Goal: Information Seeking & Learning: Understand process/instructions

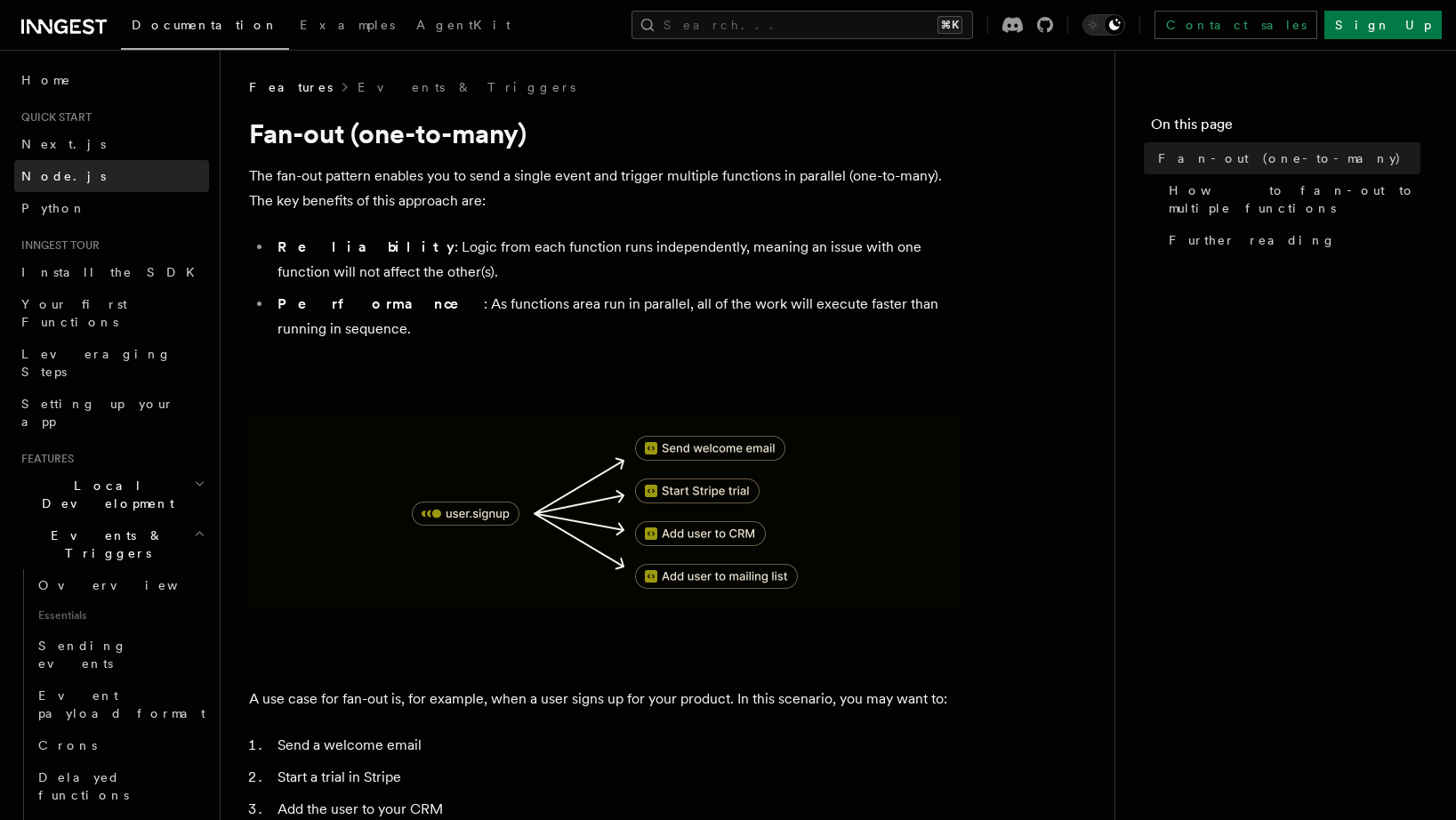
click at [121, 178] on link "Node.js" at bounding box center [112, 177] width 195 height 32
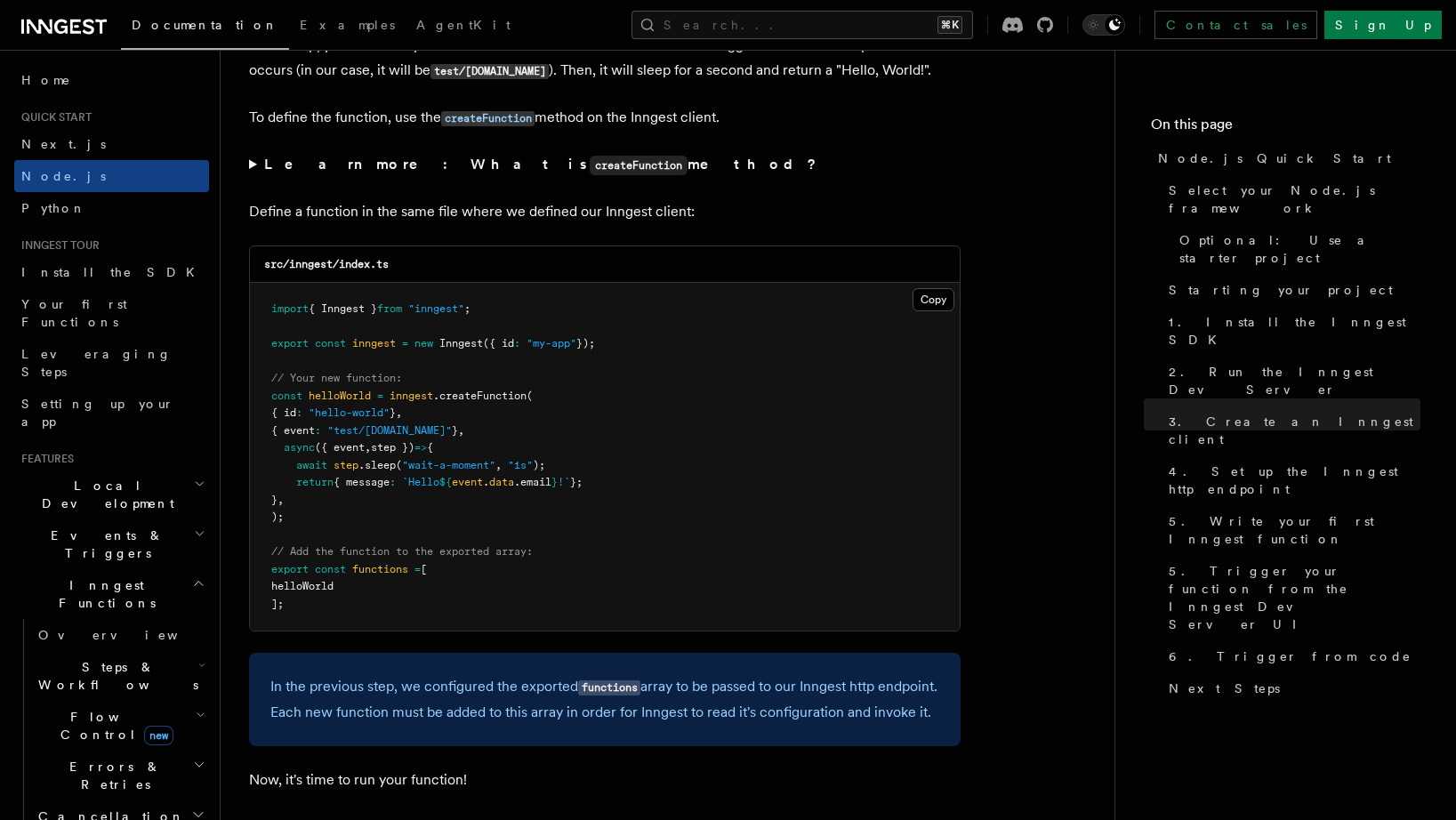
scroll to position [3415, 0]
click at [126, 476] on span "Local Development" at bounding box center [104, 494] width 179 height 35
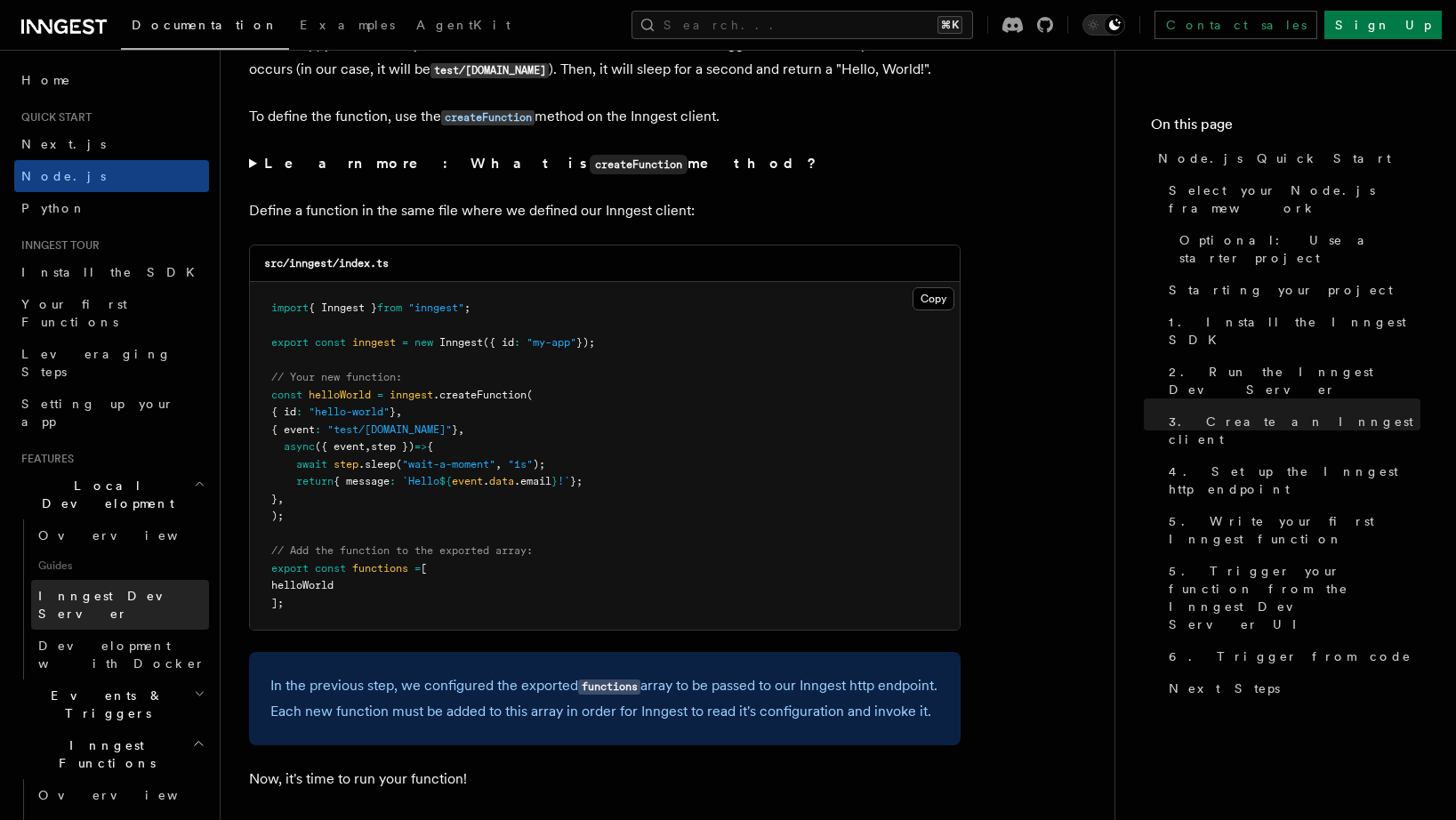
click at [140, 580] on link "Inngest Dev Server" at bounding box center [120, 605] width 178 height 50
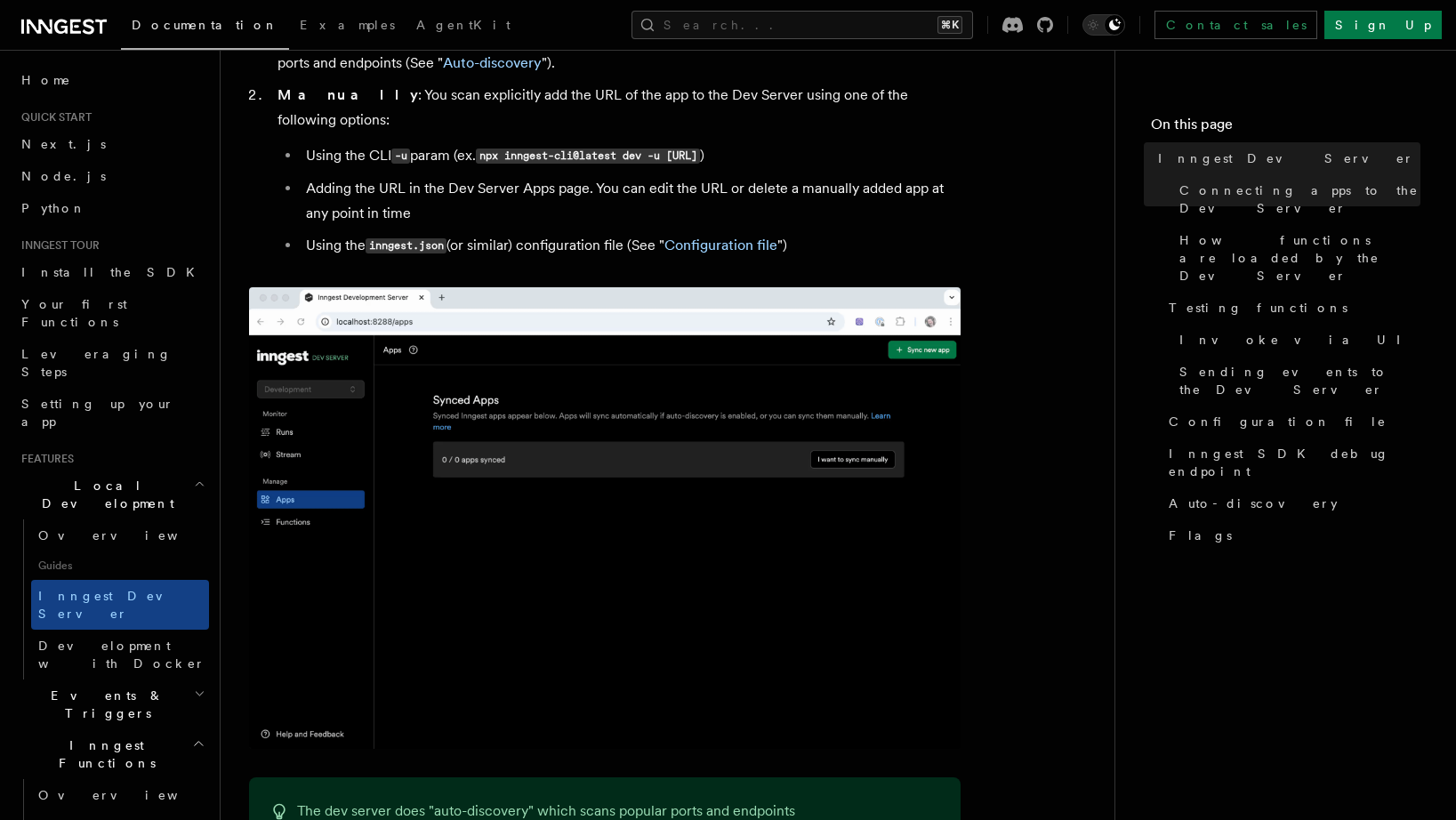
scroll to position [665, 0]
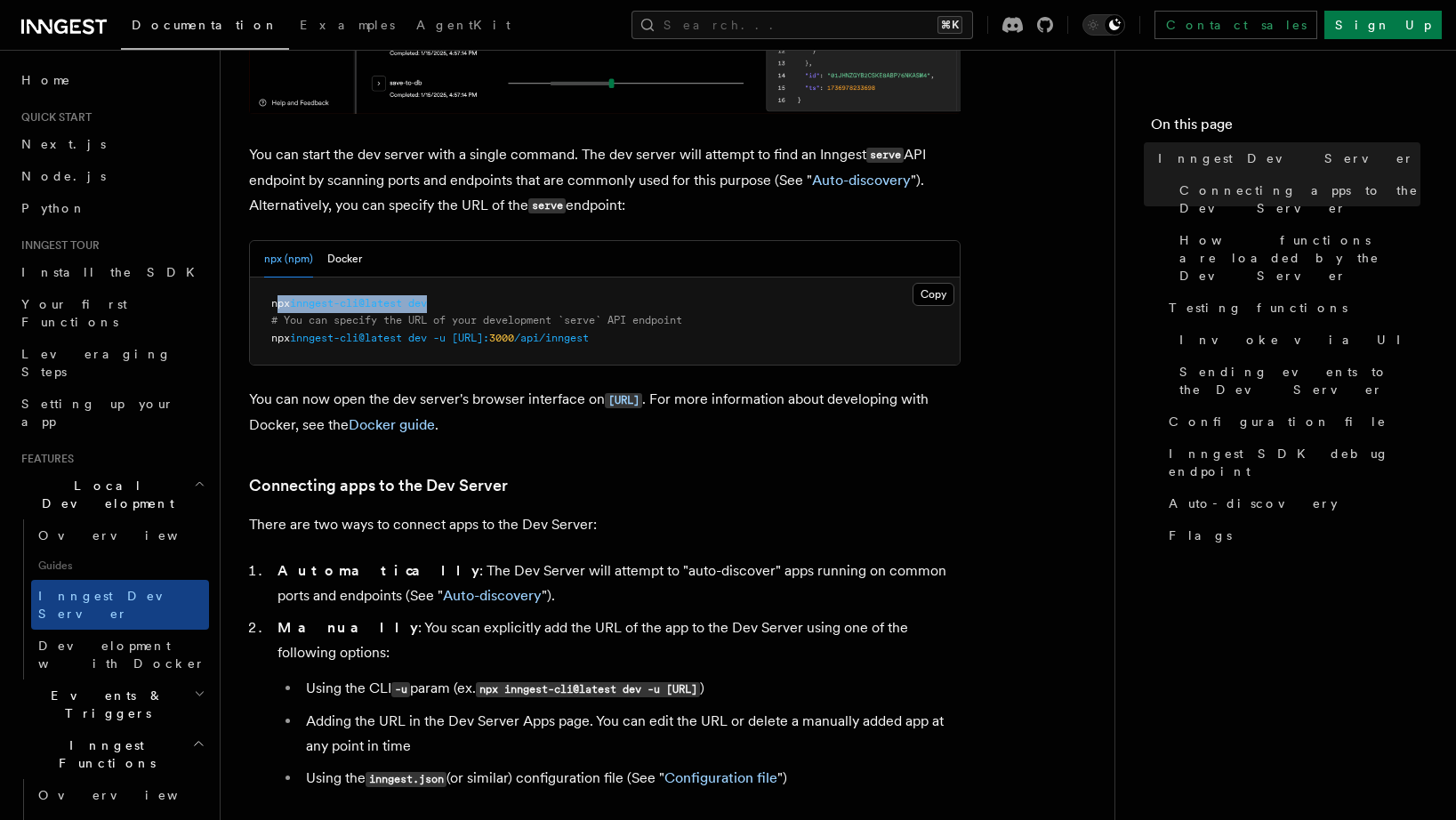
drag, startPoint x: 275, startPoint y: 302, endPoint x: 483, endPoint y: 306, distance: 208.0
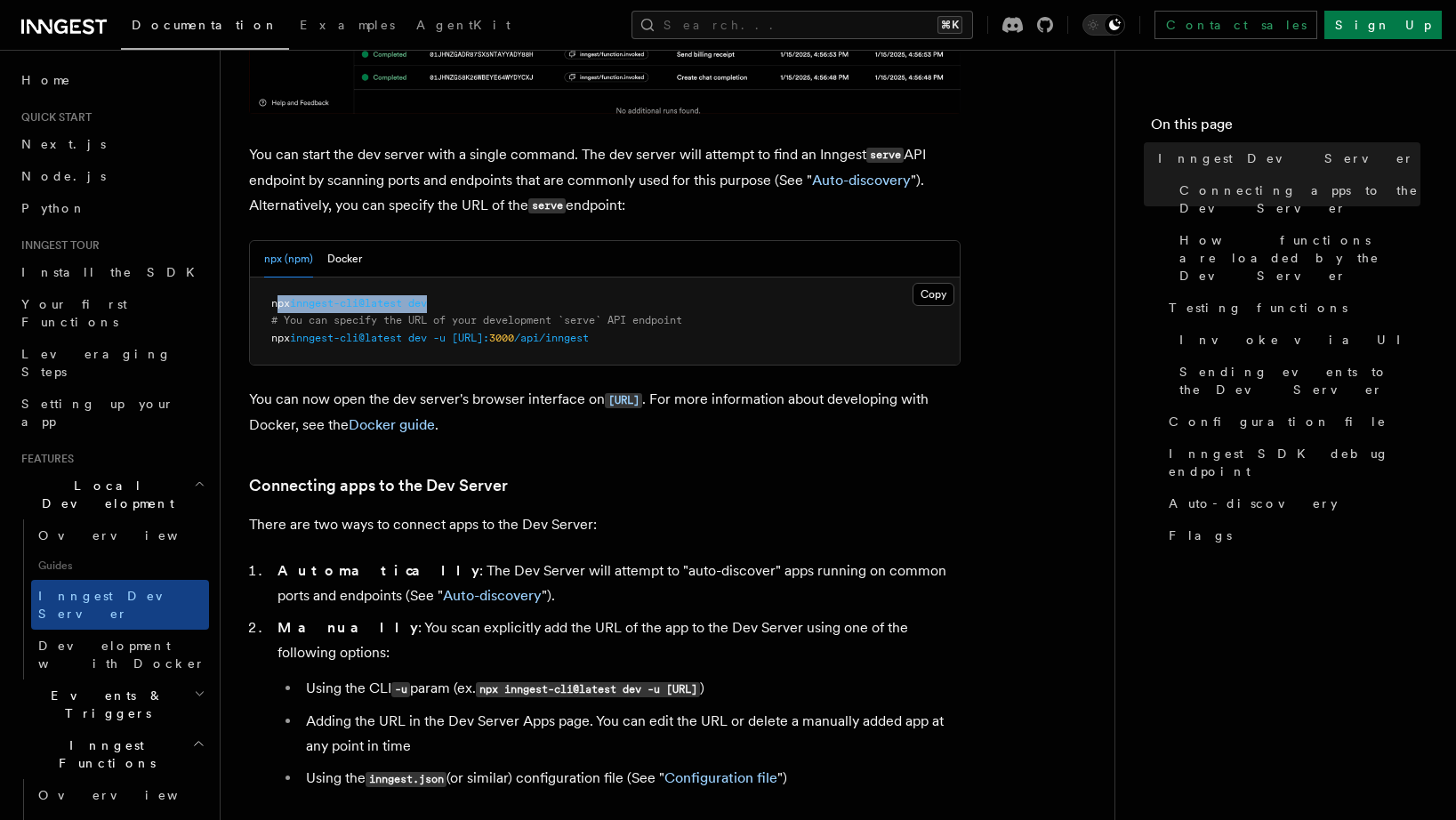
click at [483, 306] on pre "npx inngest-cli@latest dev # You can specify the URL of your development `serve…" at bounding box center [605, 322] width 710 height 88
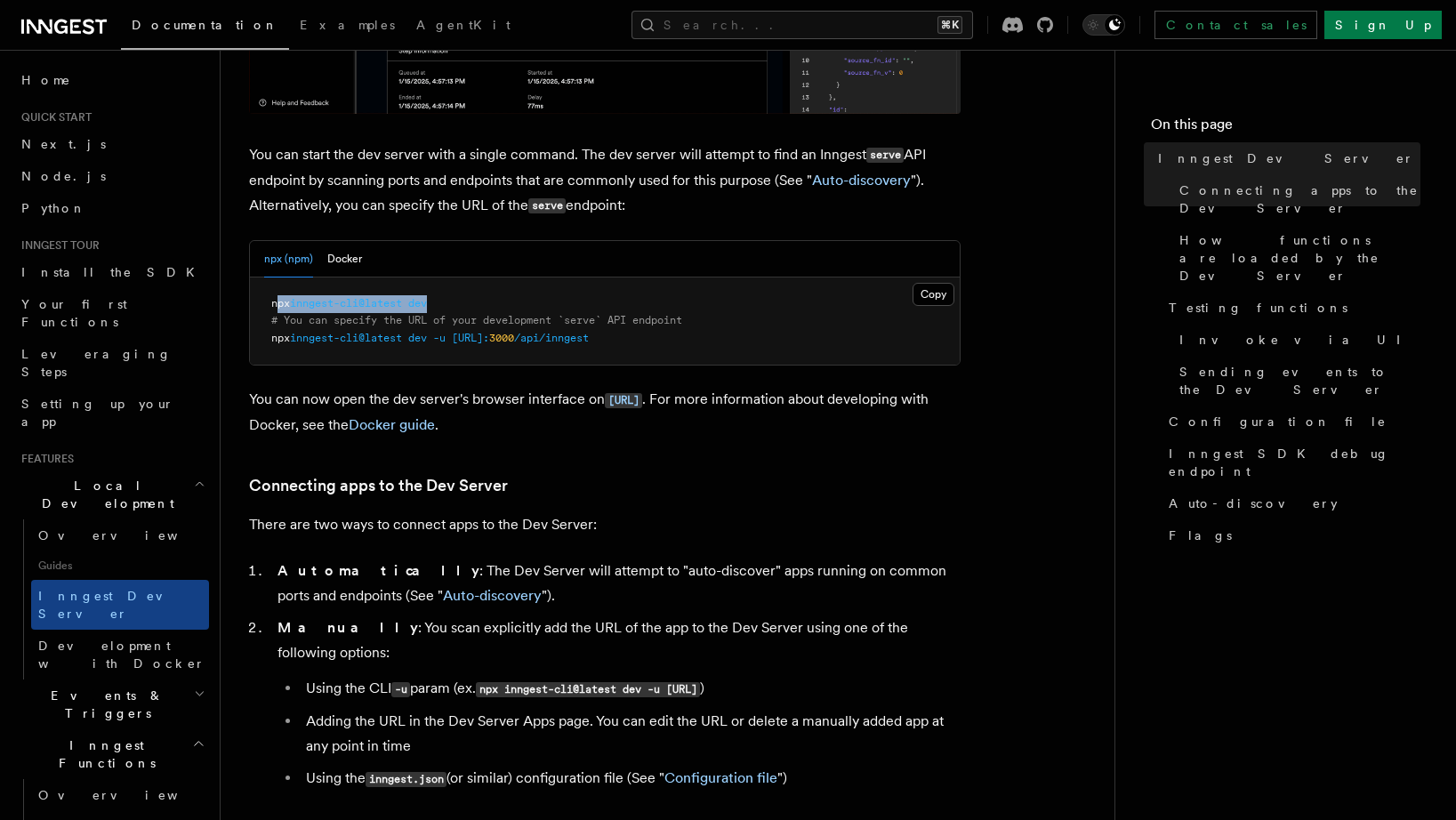
click at [483, 306] on pre "npx inngest-cli@latest dev # You can specify the URL of your development `serve…" at bounding box center [605, 322] width 710 height 88
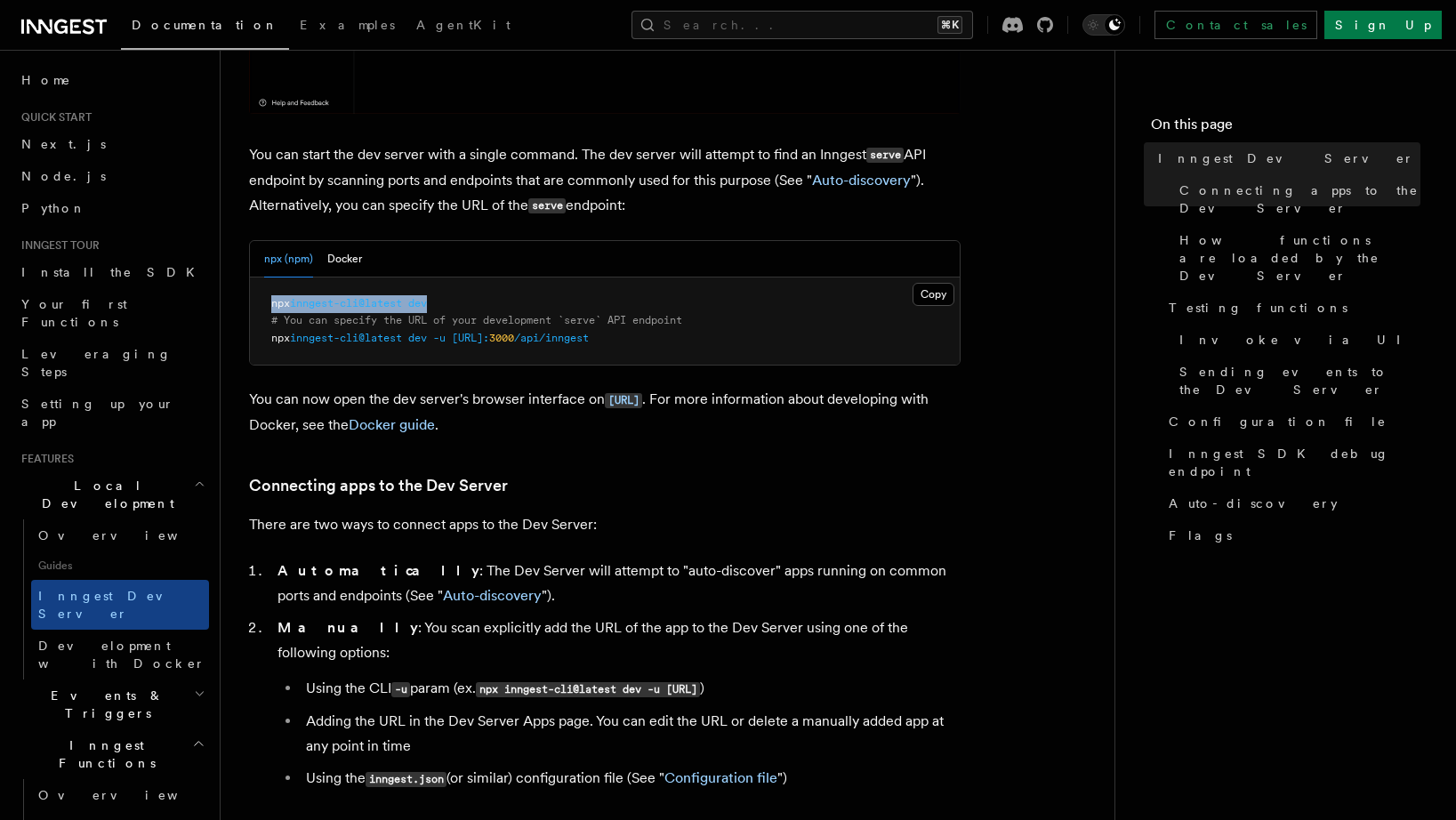
drag, startPoint x: 451, startPoint y: 306, endPoint x: 270, endPoint y: 304, distance: 181.0
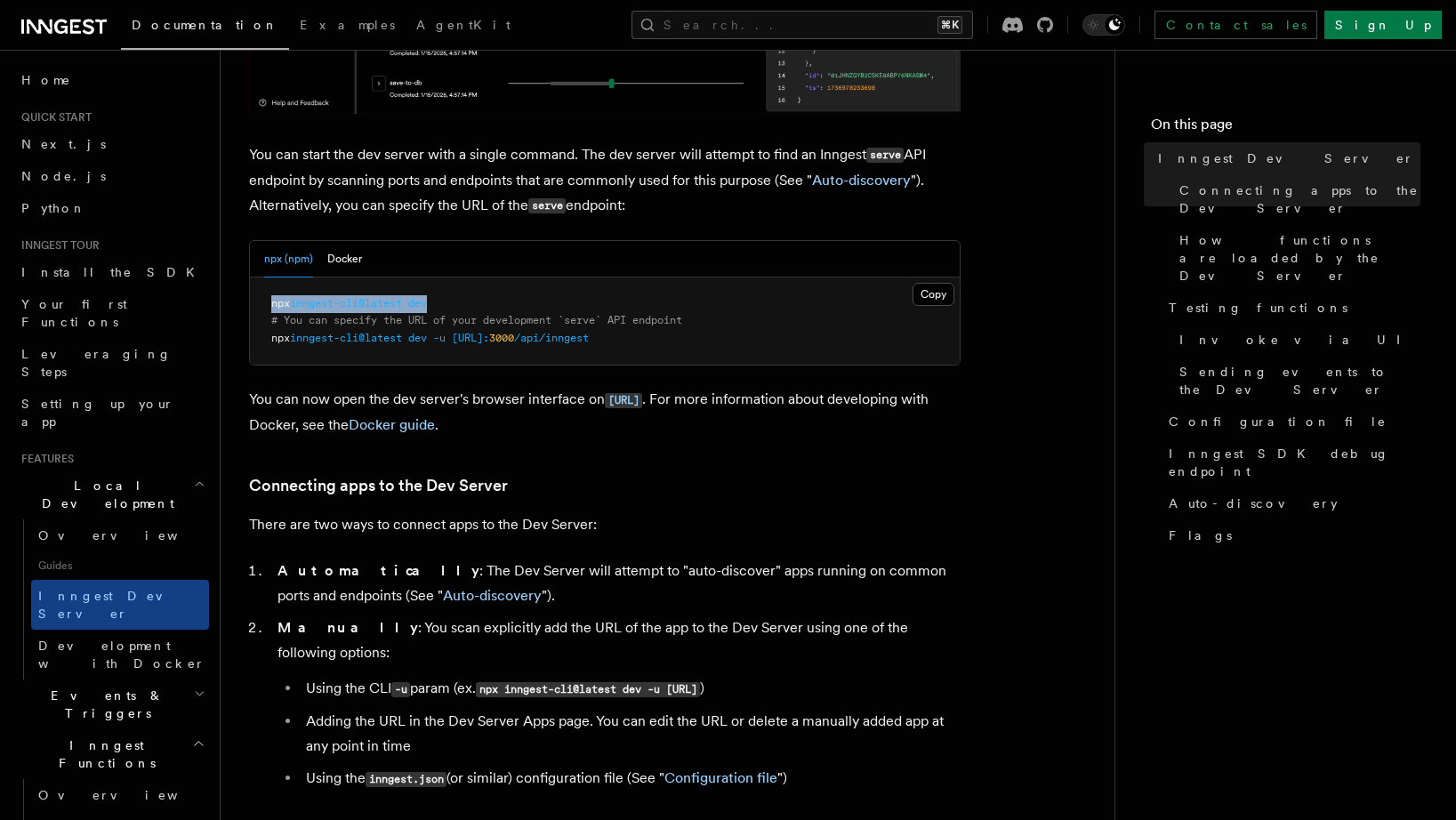
click at [270, 304] on pre "npx inngest-cli@latest dev # You can specify the URL of your development `serve…" at bounding box center [605, 322] width 710 height 88
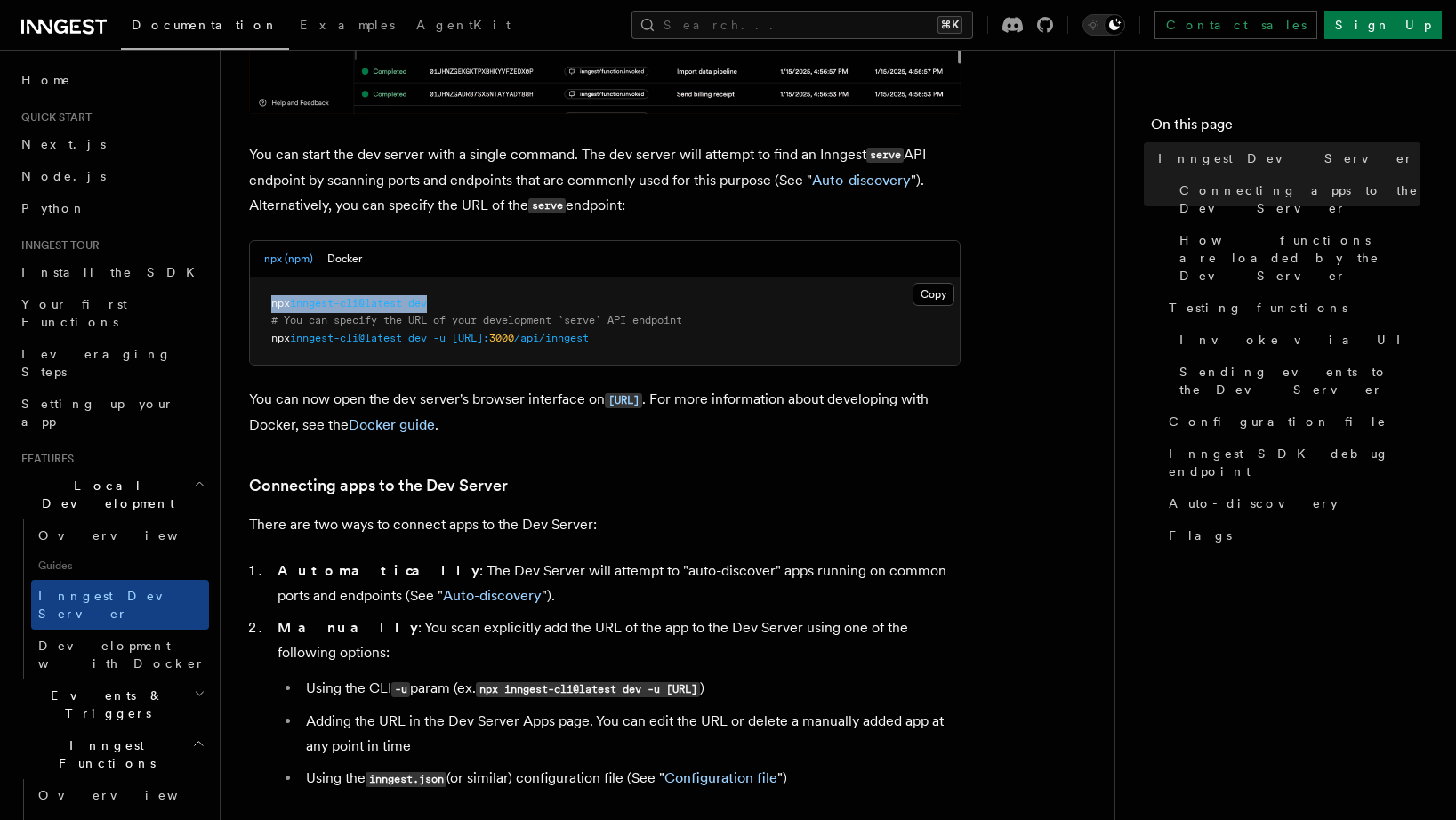
copy span "npx inngest-cli@latest dev"
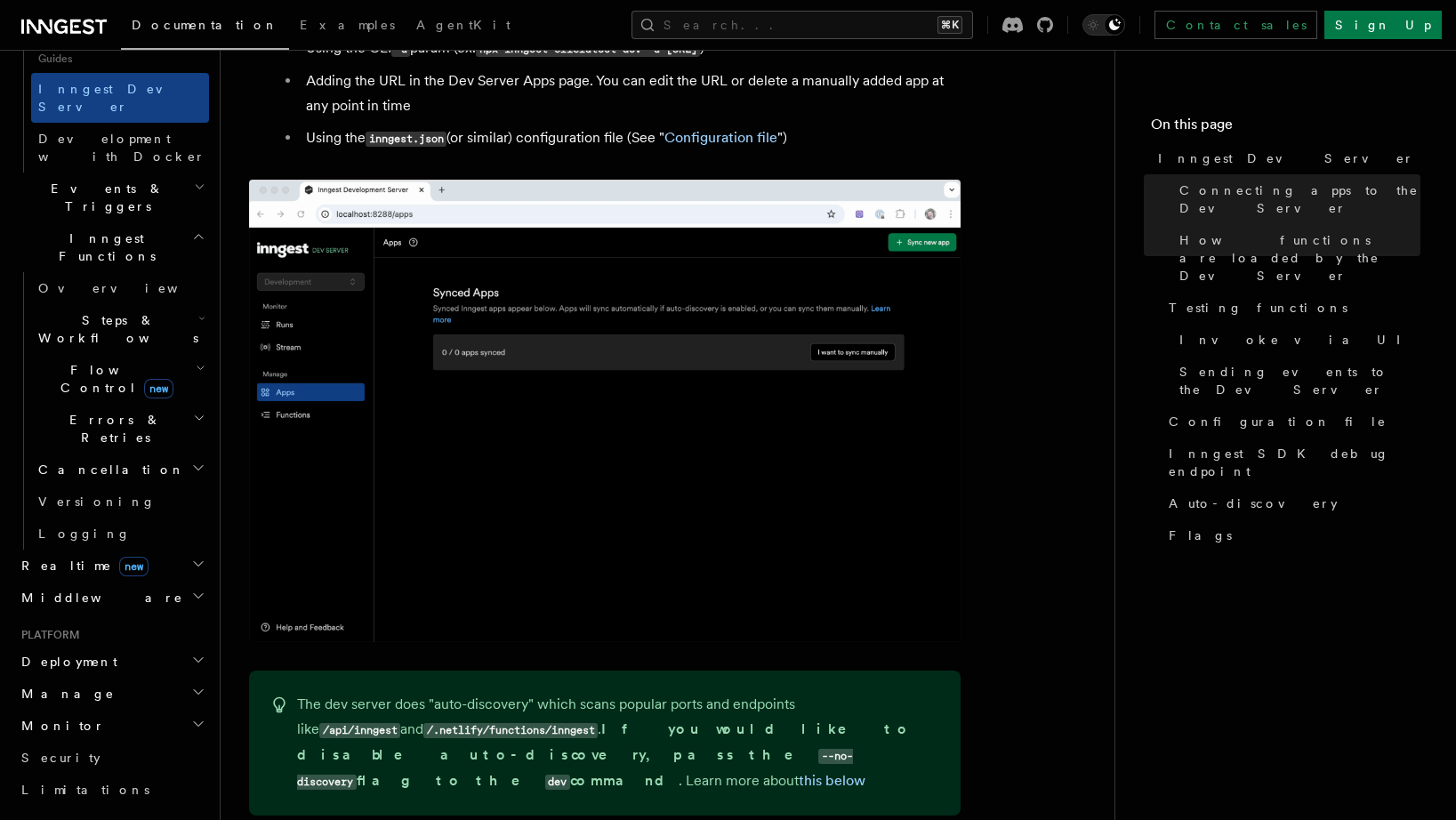
scroll to position [500, 0]
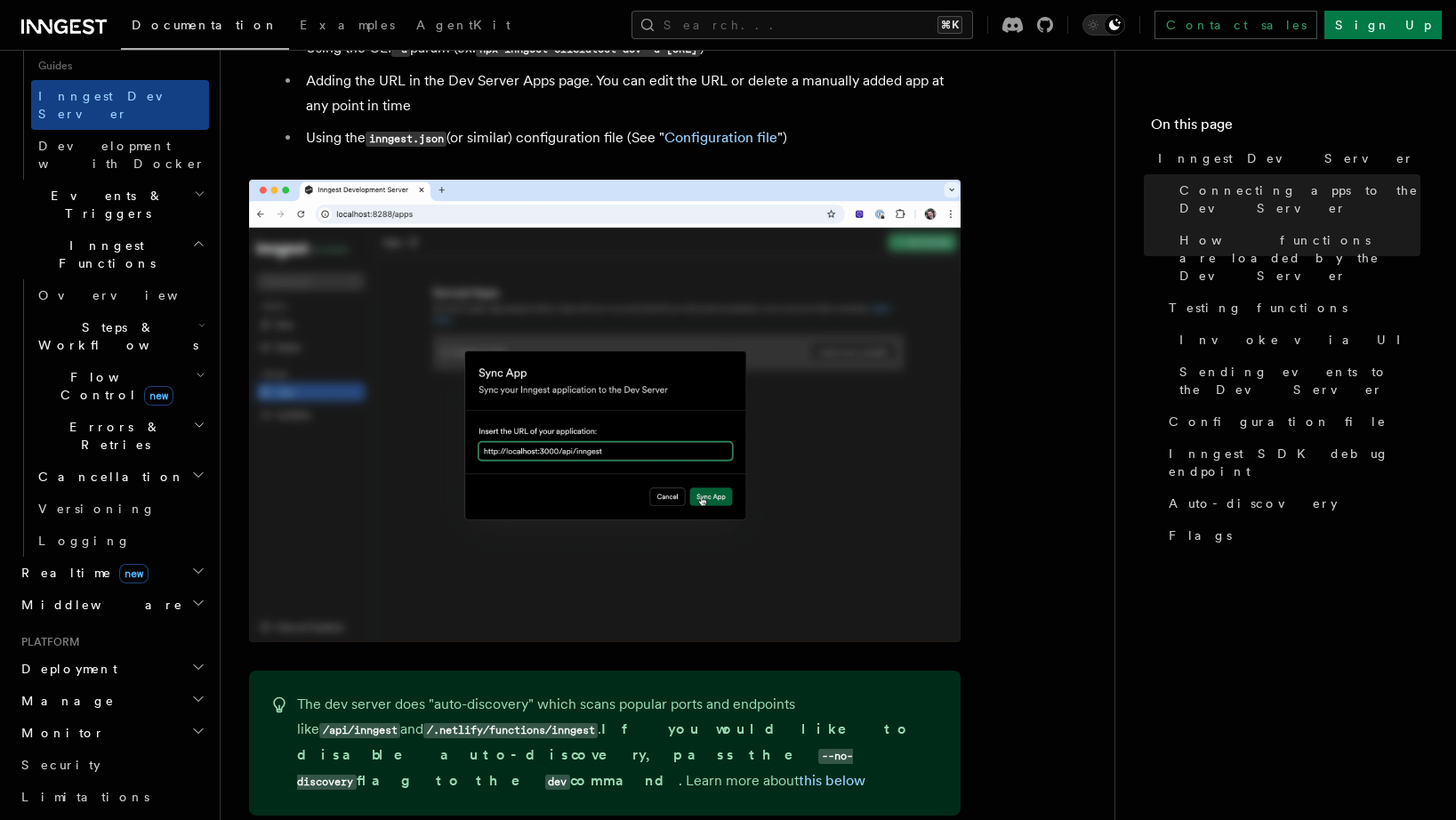
click at [152, 557] on h2 "Realtime new" at bounding box center [112, 573] width 195 height 32
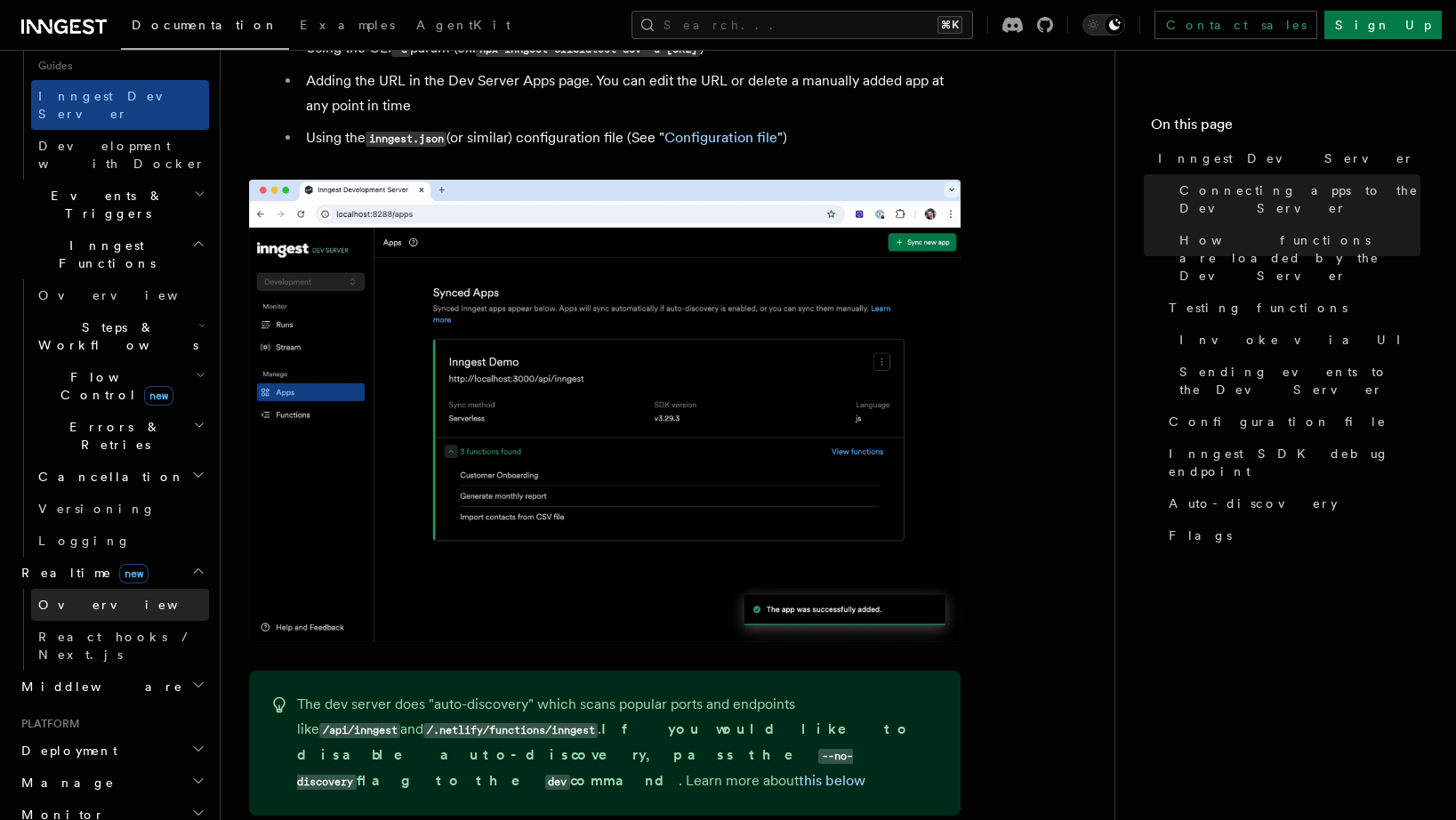
click at [98, 589] on link "Overview" at bounding box center [120, 605] width 178 height 32
